Goal: Information Seeking & Learning: Learn about a topic

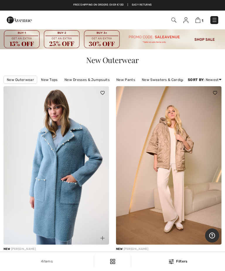
click at [168, 80] on link "New Sweaters & Cardigans" at bounding box center [165, 80] width 53 height 8
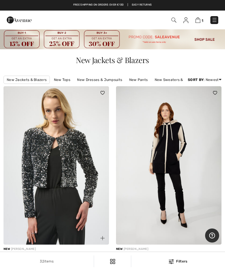
click at [173, 23] on img at bounding box center [173, 20] width 5 height 5
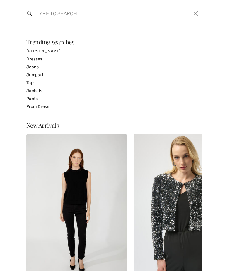
click at [45, 12] on input "search" at bounding box center [93, 14] width 123 height 18
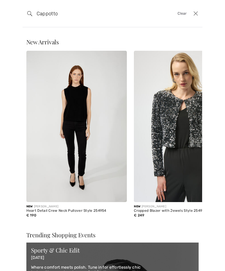
type input "Cappotto"
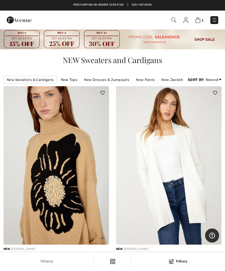
click at [214, 23] on img at bounding box center [215, 20] width 6 height 6
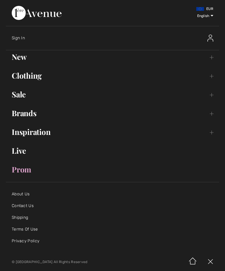
click at [23, 61] on link "New Toggle submenu" at bounding box center [112, 56] width 213 height 13
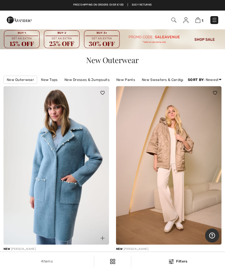
click at [173, 22] on img at bounding box center [173, 20] width 5 height 5
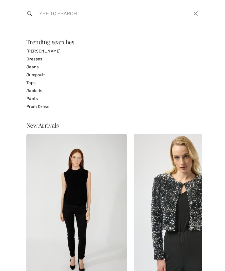
click at [45, 14] on input "search" at bounding box center [93, 14] width 123 height 18
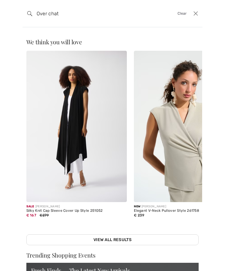
type input "Over chat"
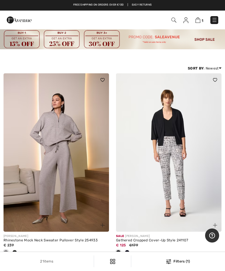
click at [215, 22] on img at bounding box center [215, 20] width 6 height 6
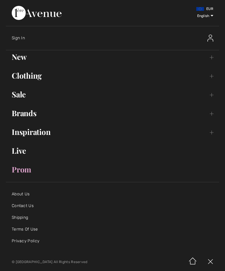
click at [22, 62] on link "New Toggle submenu" at bounding box center [112, 56] width 213 height 13
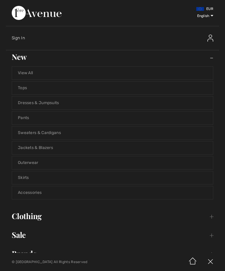
click at [35, 74] on link "View All" at bounding box center [112, 73] width 201 height 13
click at [32, 77] on link "View All" at bounding box center [112, 73] width 201 height 13
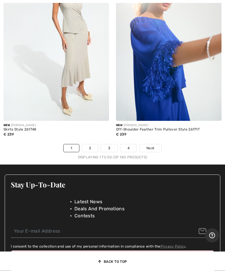
scroll to position [4790, 0]
click at [93, 144] on link "2" at bounding box center [90, 148] width 16 height 8
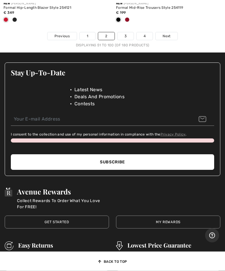
scroll to position [4994, 0]
click at [127, 32] on link "3" at bounding box center [126, 36] width 16 height 8
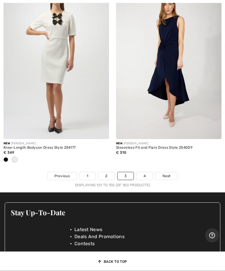
scroll to position [4768, 0]
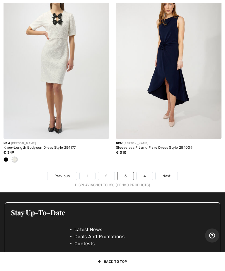
click at [147, 172] on link "4" at bounding box center [145, 176] width 16 height 8
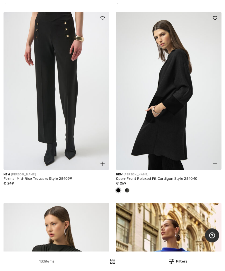
scroll to position [1414, 0]
